Goal: Find specific page/section: Find specific page/section

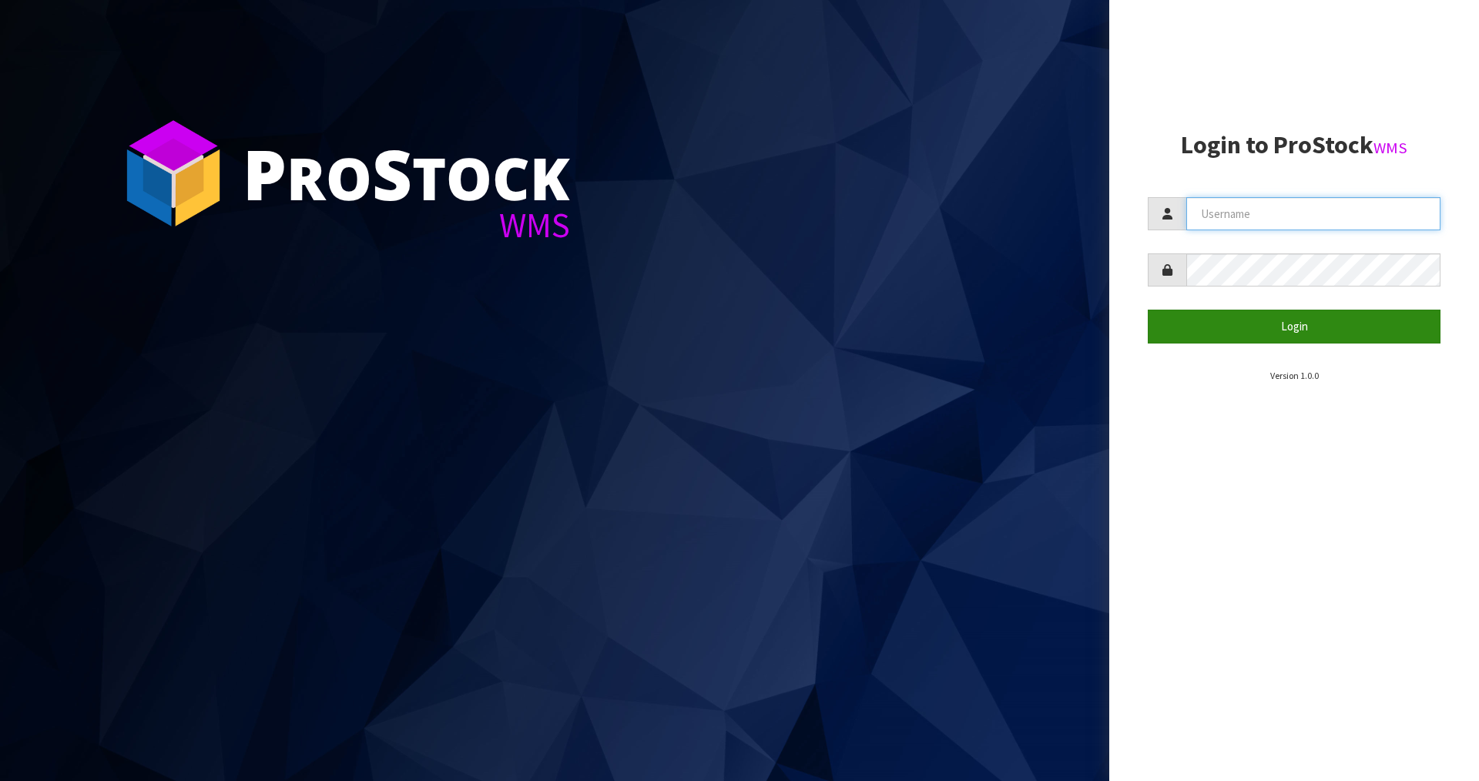
type input "[PERSON_NAME]"
click at [1280, 327] on button "Login" at bounding box center [1294, 326] width 293 height 33
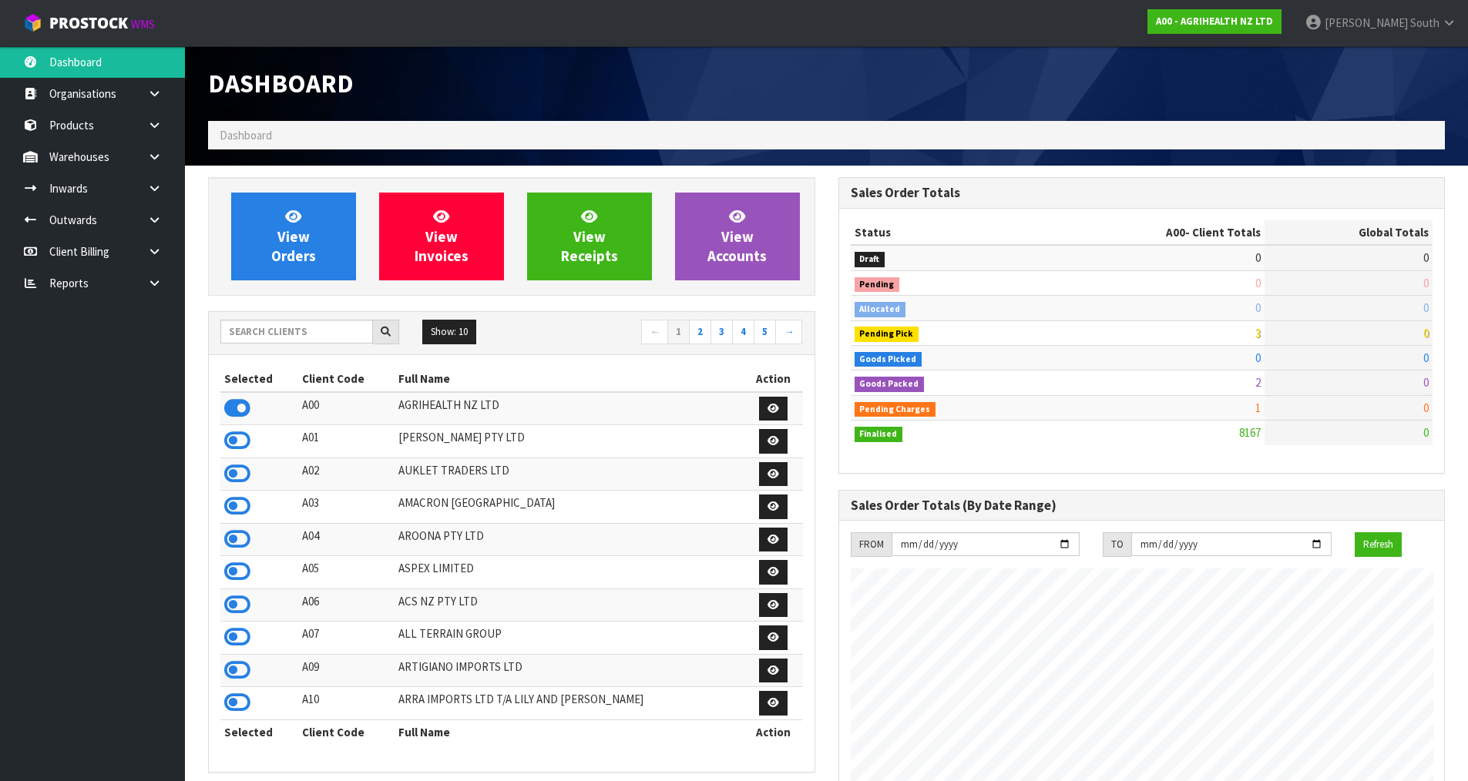
scroll to position [1167, 629]
click at [305, 332] on input "text" at bounding box center [296, 332] width 153 height 24
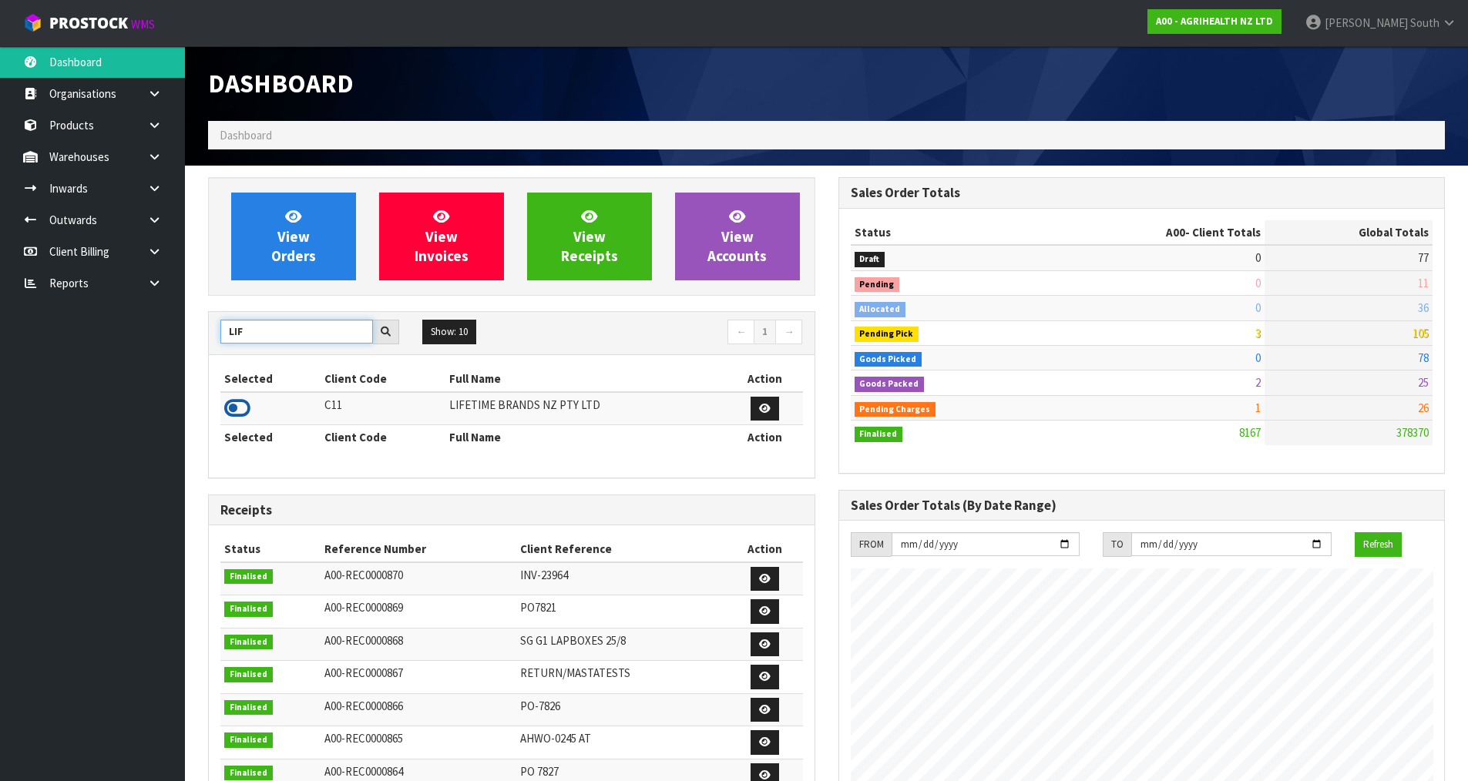
type input "LIF"
click at [239, 401] on icon at bounding box center [237, 408] width 26 height 23
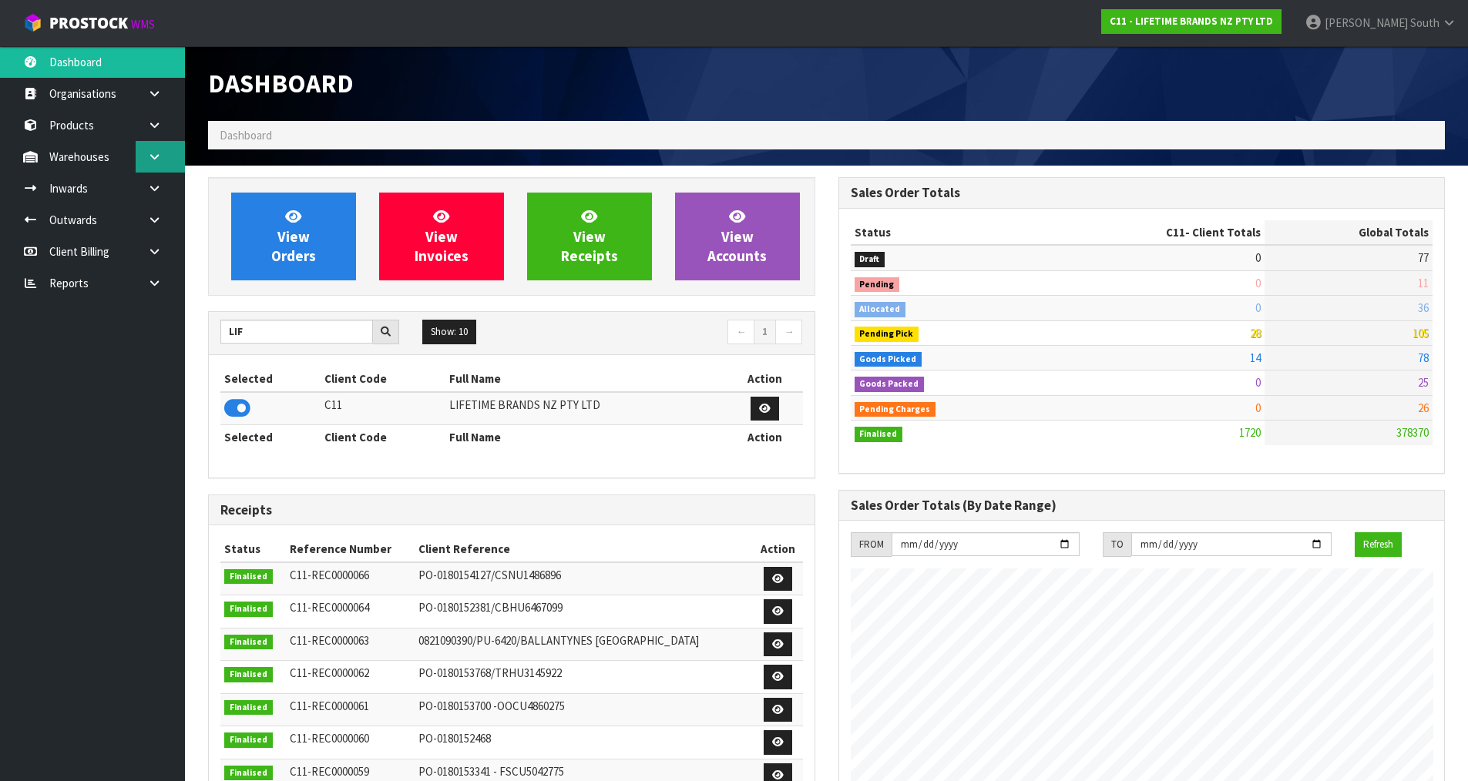
click at [159, 159] on icon at bounding box center [154, 157] width 15 height 12
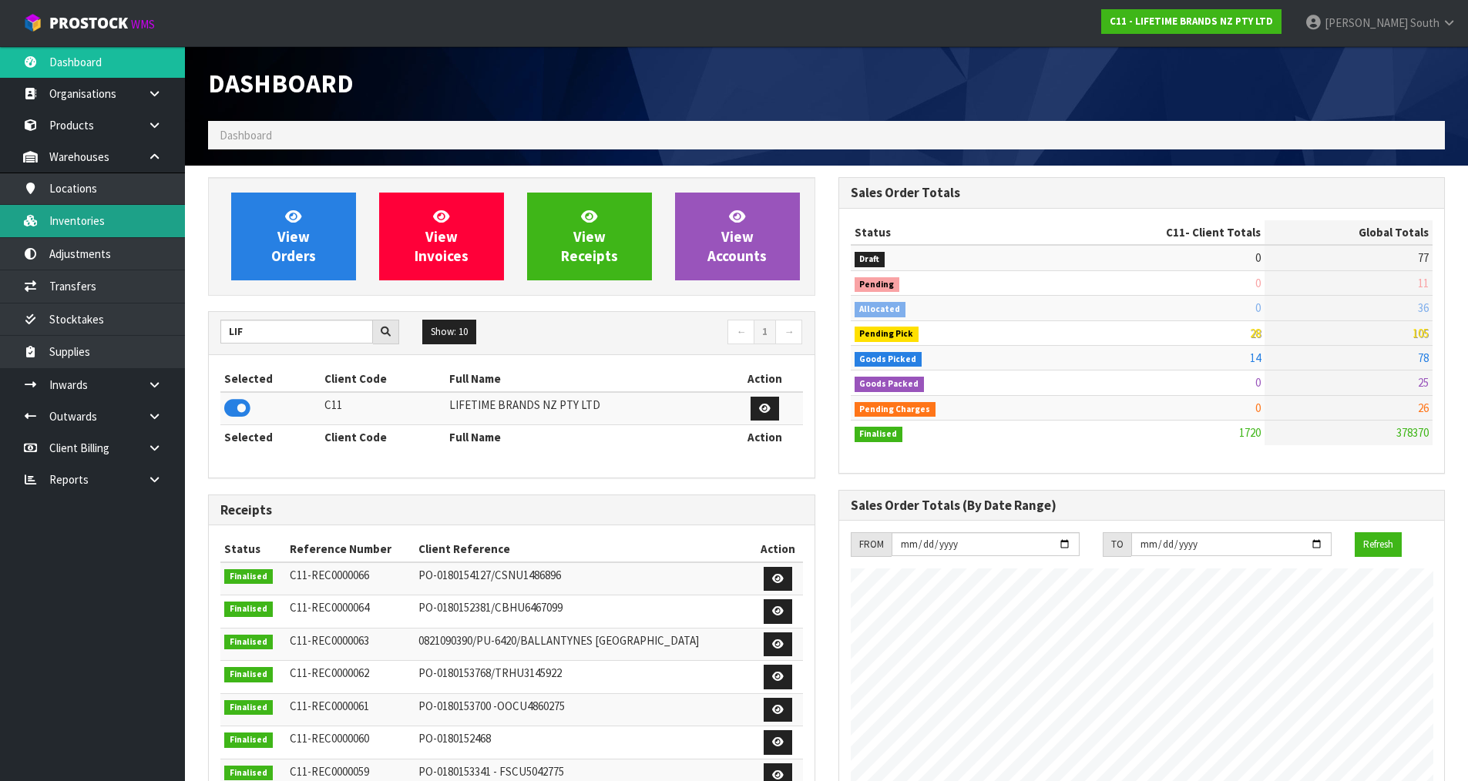
click at [141, 222] on link "Inventories" at bounding box center [92, 221] width 185 height 32
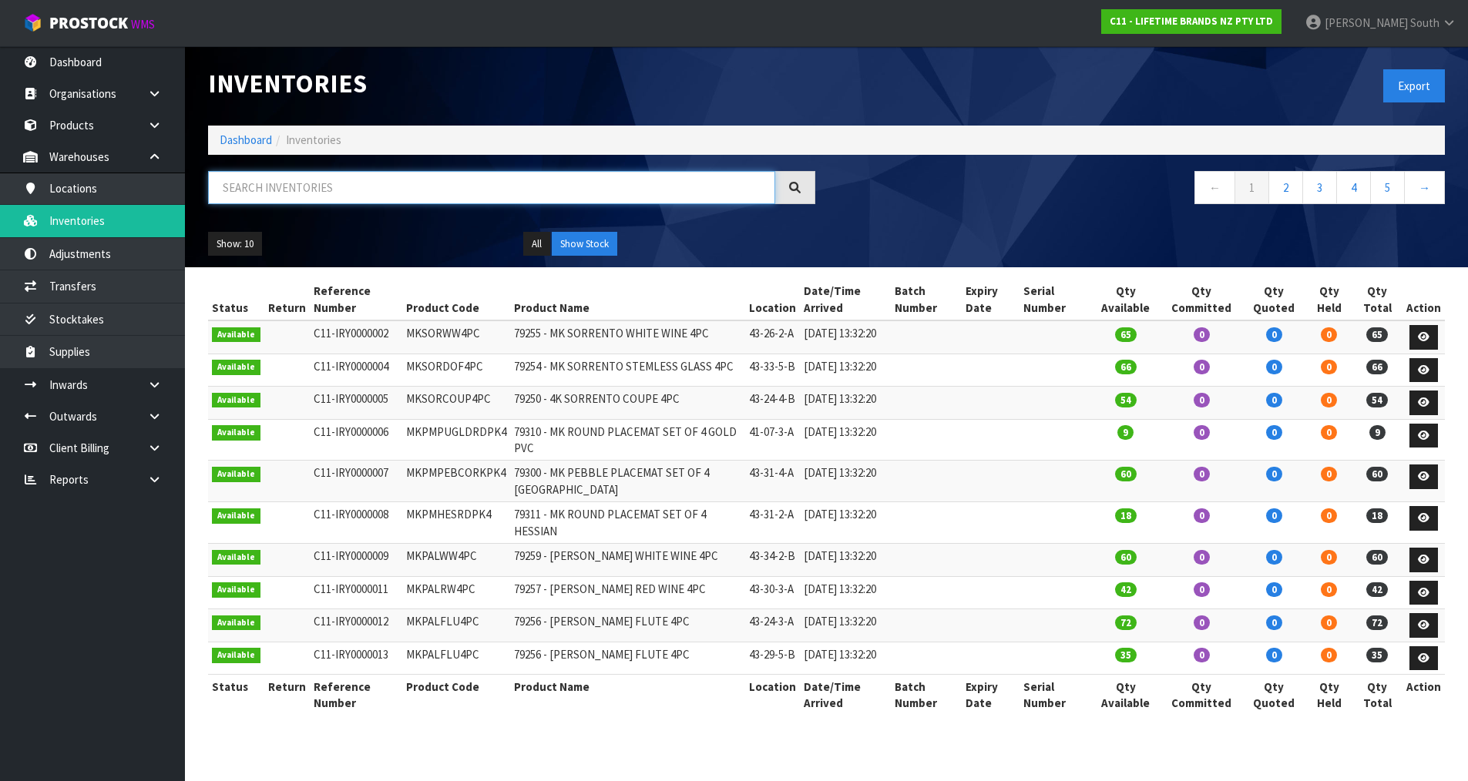
click at [345, 185] on input "text" at bounding box center [491, 187] width 567 height 33
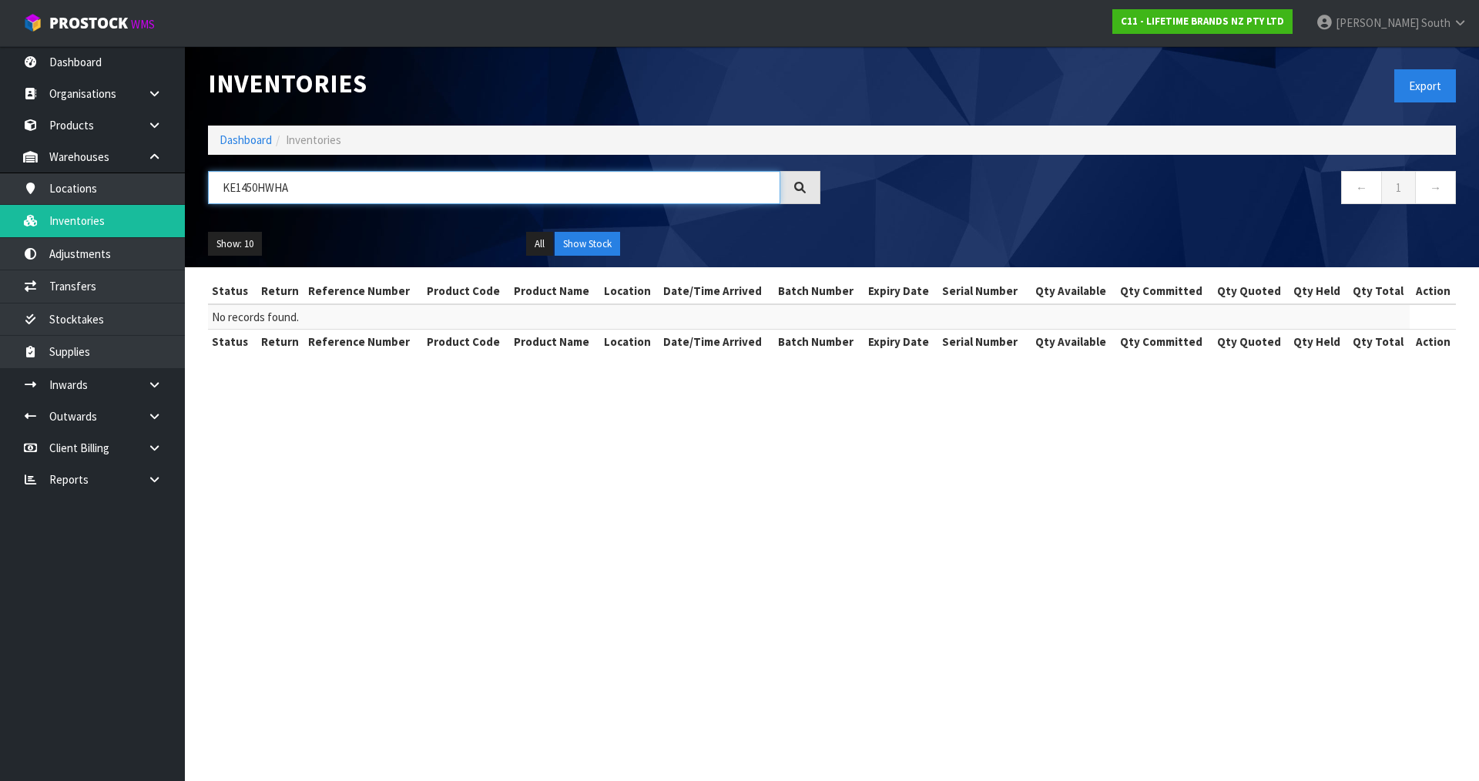
type input "KE1450HWHA"
click at [562, 421] on section "Inventories Export Dashboard Inventories KE1450HWHA ← 1 → Show: 10 5 10 25 50 A…" at bounding box center [739, 390] width 1479 height 781
click at [344, 188] on input "KE1450HWHA" at bounding box center [494, 187] width 572 height 33
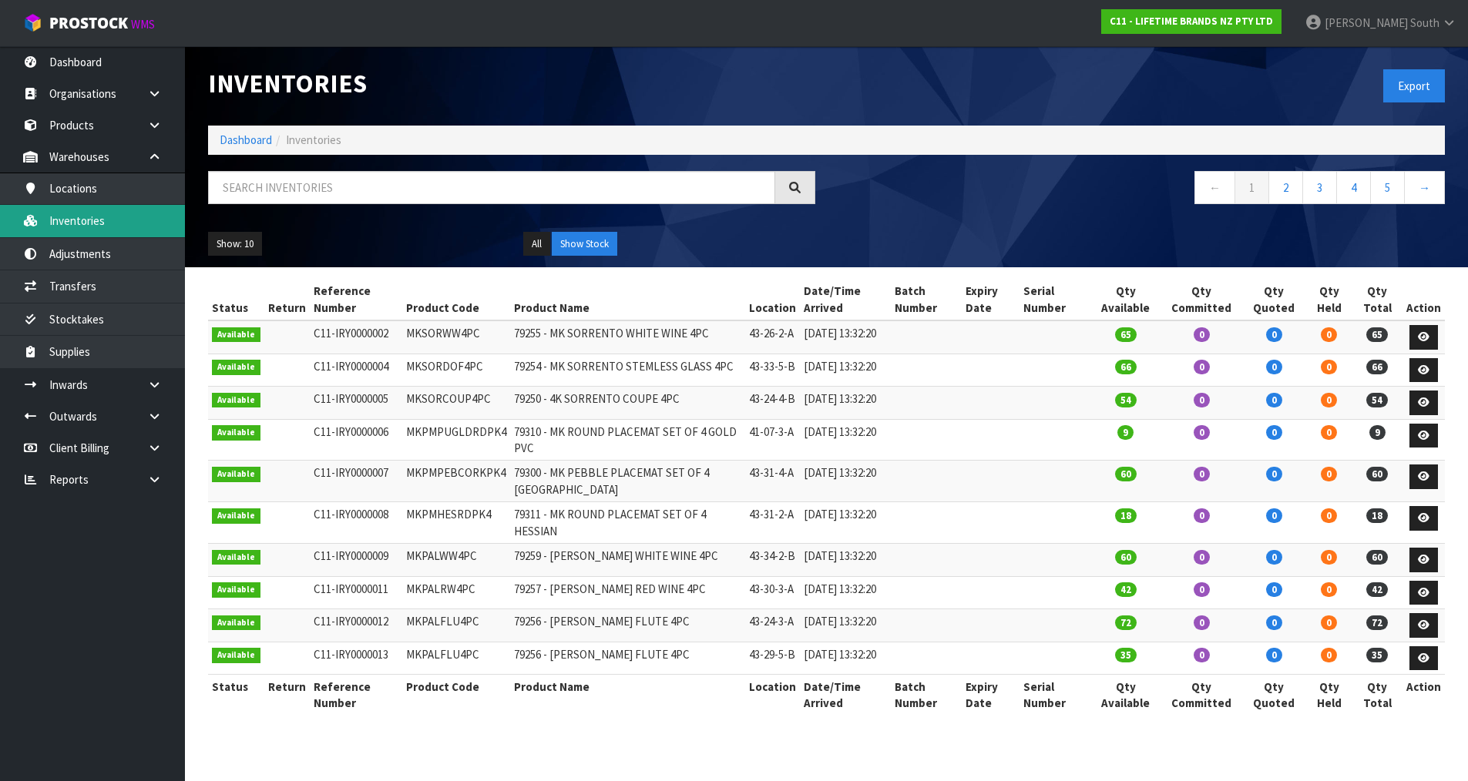
click at [115, 220] on link "Inventories" at bounding box center [92, 221] width 185 height 32
click at [411, 185] on input "text" at bounding box center [491, 187] width 567 height 33
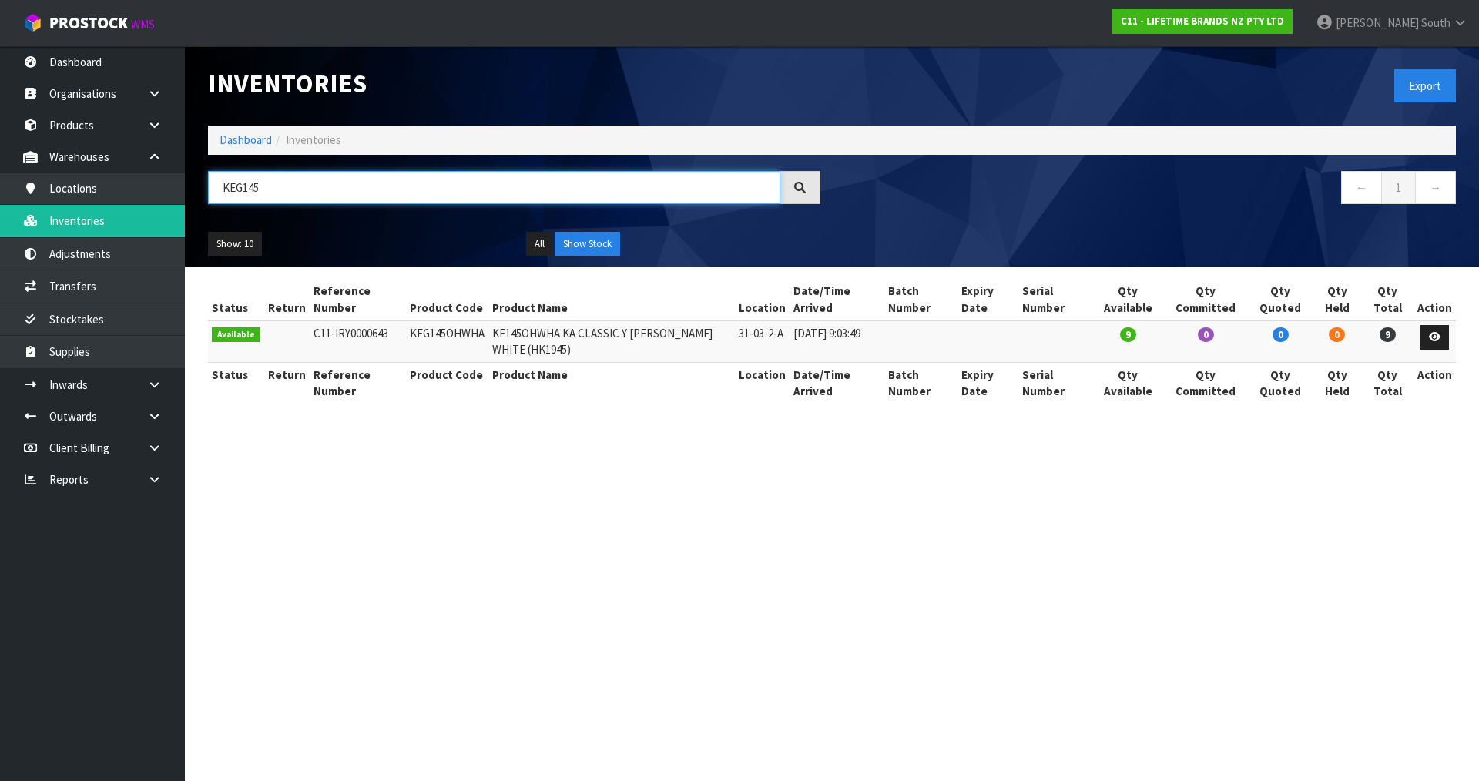
type input "KEG145"
click at [1454, 27] on icon at bounding box center [1460, 23] width 15 height 12
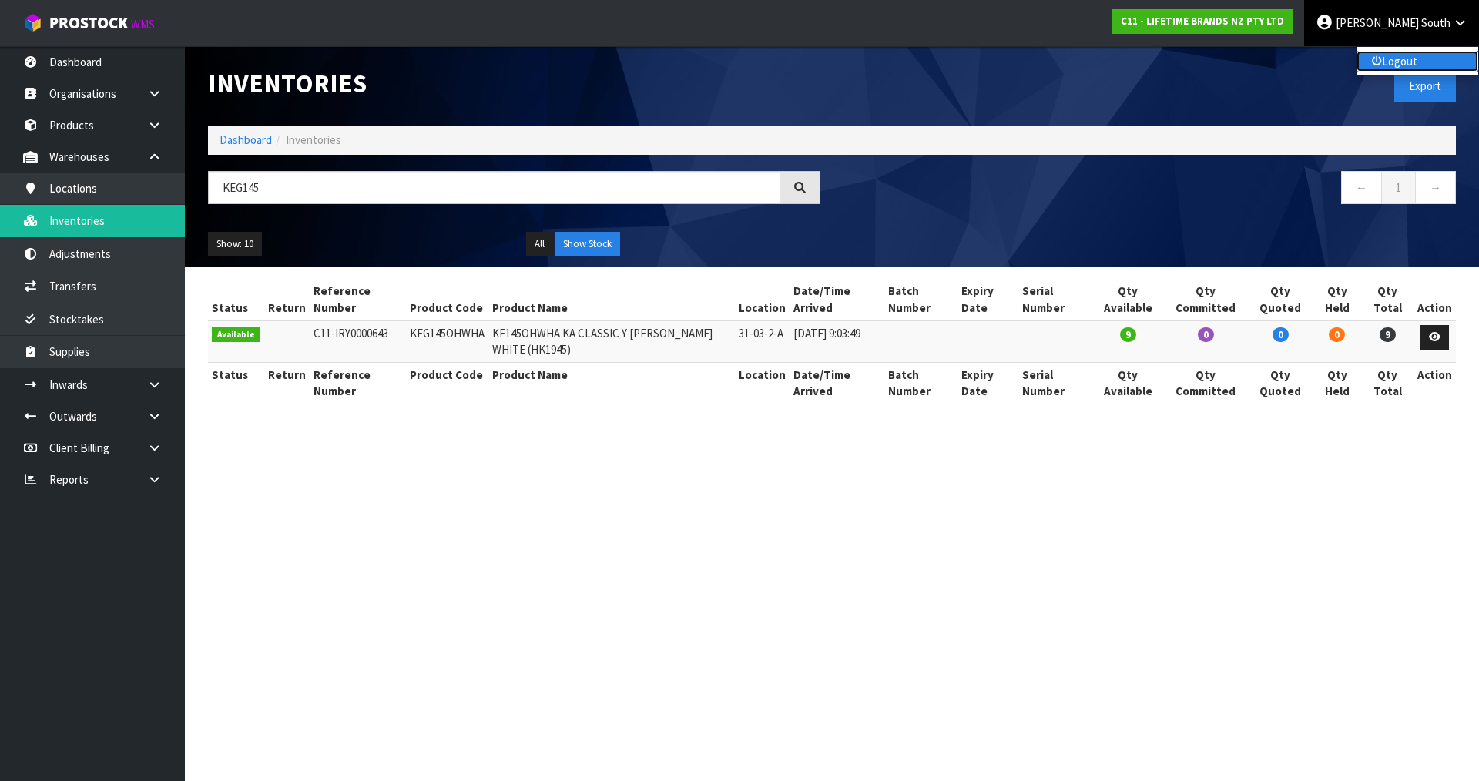
click at [1379, 62] on icon at bounding box center [1377, 62] width 10 height 1
